Goal: Task Accomplishment & Management: Manage account settings

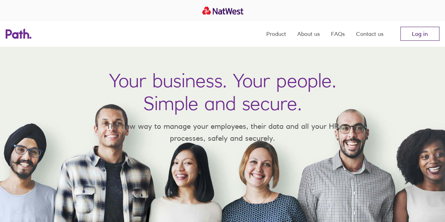
click at [417, 36] on link "Log in" at bounding box center [420, 34] width 39 height 14
click at [418, 38] on link "Log in" at bounding box center [420, 34] width 39 height 14
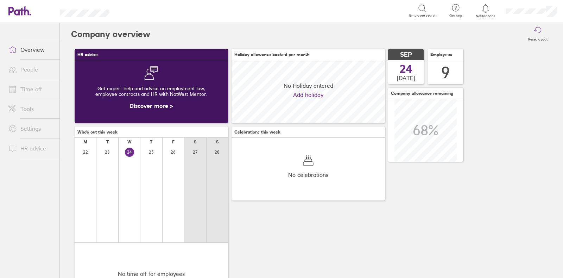
scroll to position [62, 153]
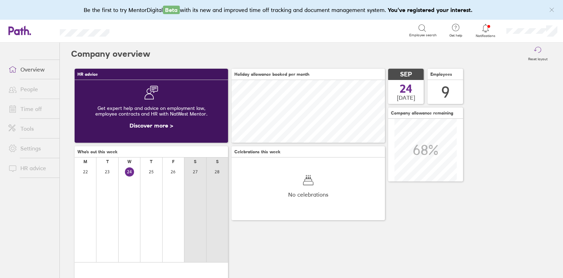
click at [25, 88] on link "People" at bounding box center [31, 89] width 57 height 14
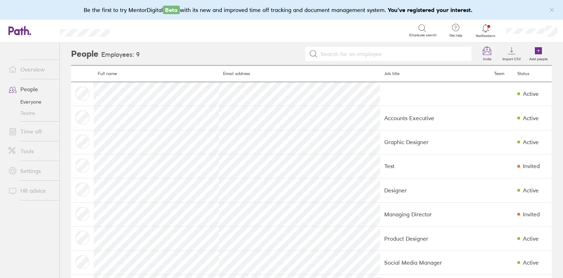
click at [354, 53] on input at bounding box center [393, 53] width 150 height 13
click at [532, 57] on label "Add people" at bounding box center [538, 58] width 27 height 6
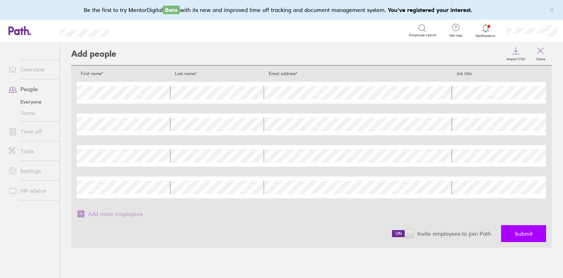
click at [524, 234] on span "Submit" at bounding box center [524, 233] width 18 height 6
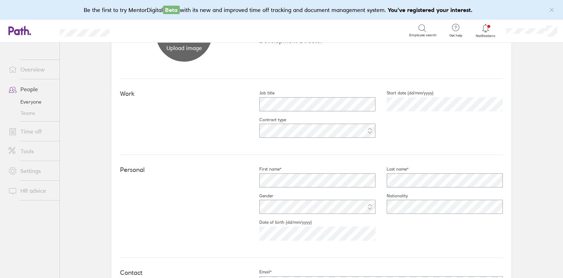
scroll to position [129, 0]
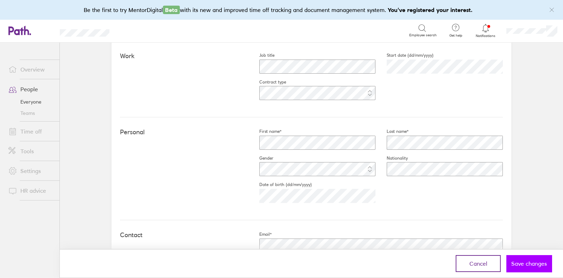
click at [530, 264] on span "Save changes" at bounding box center [530, 263] width 36 height 6
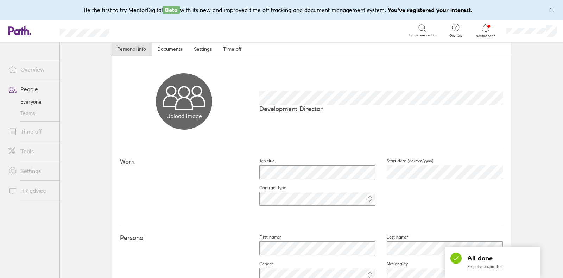
scroll to position [11, 0]
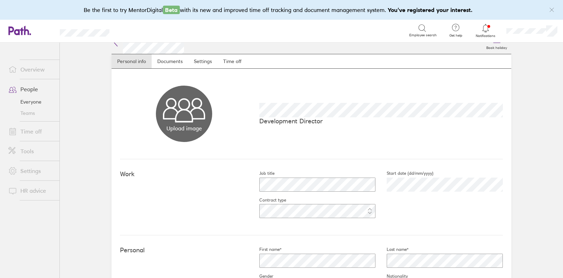
click at [28, 87] on link "People" at bounding box center [31, 89] width 57 height 14
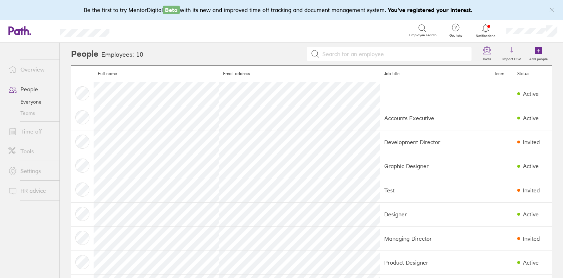
click at [28, 90] on link "People" at bounding box center [31, 89] width 57 height 14
click at [28, 100] on link "Everyone" at bounding box center [31, 101] width 57 height 11
click at [33, 131] on link "Time off" at bounding box center [31, 131] width 57 height 14
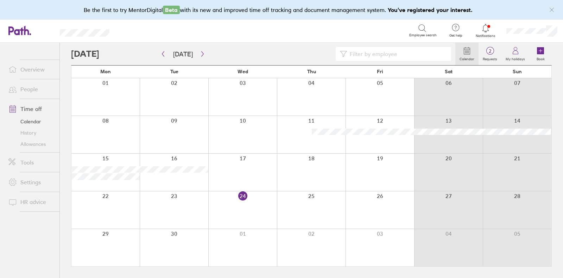
click at [29, 144] on link "Allowances" at bounding box center [31, 143] width 57 height 11
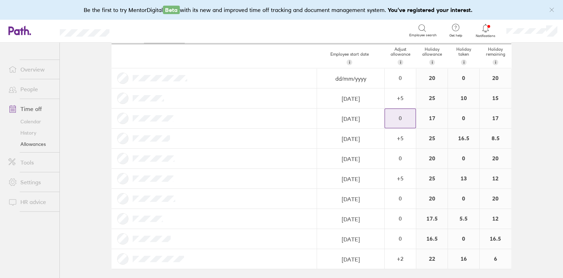
scroll to position [37, 0]
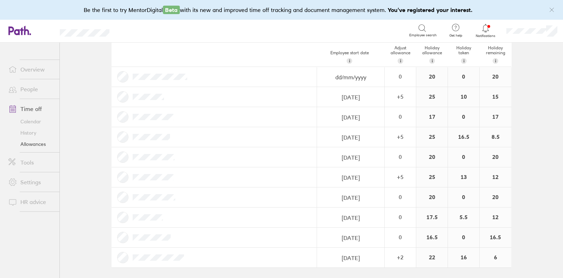
click at [26, 31] on icon at bounding box center [19, 31] width 23 height 10
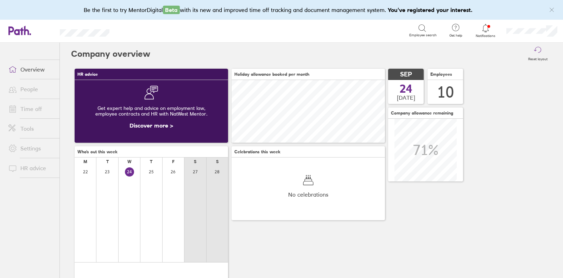
scroll to position [62, 153]
click at [20, 32] on icon at bounding box center [19, 31] width 23 height 10
click at [25, 67] on link "Overview" at bounding box center [31, 69] width 57 height 14
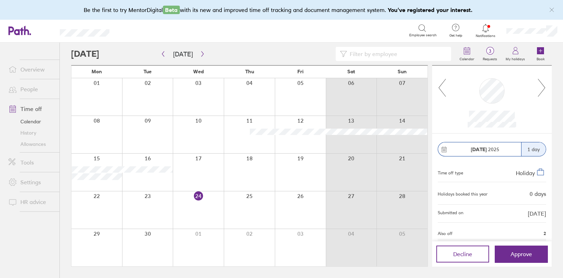
click at [252, 82] on div at bounding box center [249, 96] width 51 height 37
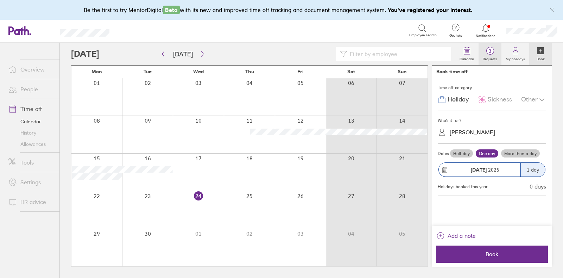
click at [493, 52] on span "3" at bounding box center [490, 51] width 23 height 6
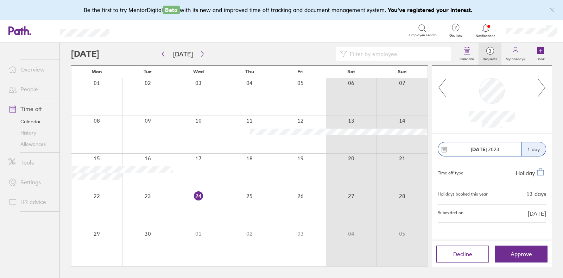
click at [541, 92] on icon at bounding box center [542, 87] width 9 height 19
click at [201, 55] on icon "button" at bounding box center [202, 53] width 2 height 5
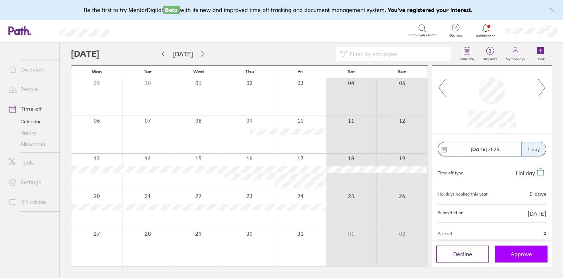
click at [521, 257] on span "Approve" at bounding box center [521, 254] width 21 height 6
